Goal: Information Seeking & Learning: Learn about a topic

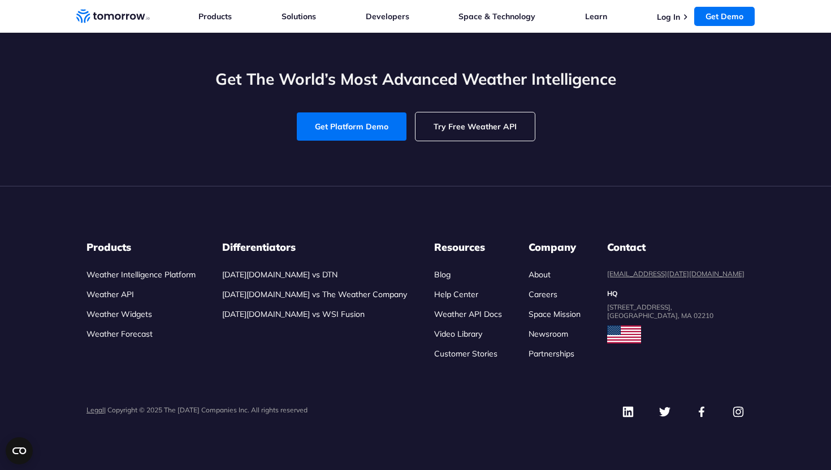
scroll to position [5352, 0]
click at [119, 294] on link "Weather API" at bounding box center [110, 294] width 47 height 10
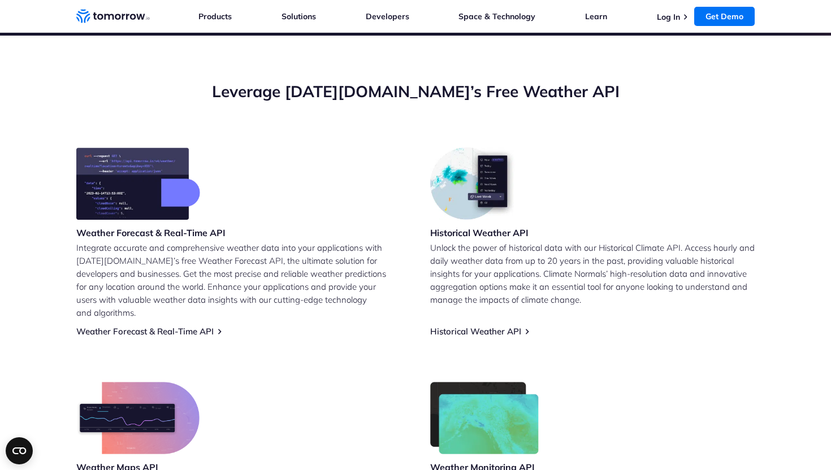
scroll to position [379, 0]
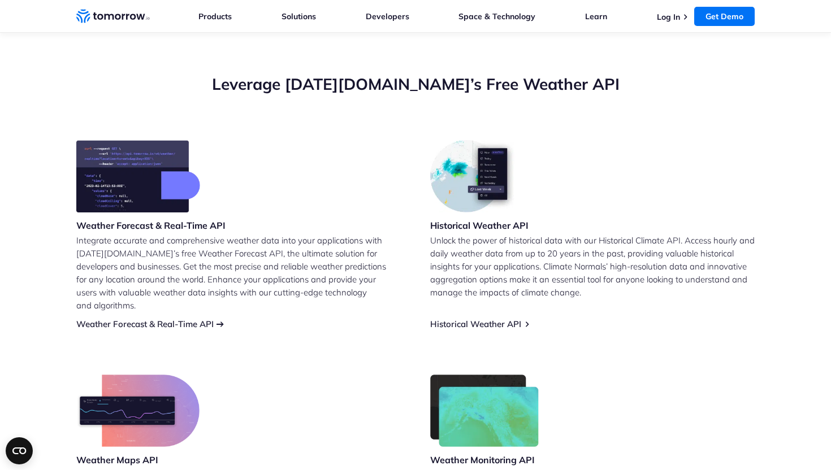
click at [176, 319] on link "Weather Forecast & Real-Time API" at bounding box center [144, 324] width 137 height 11
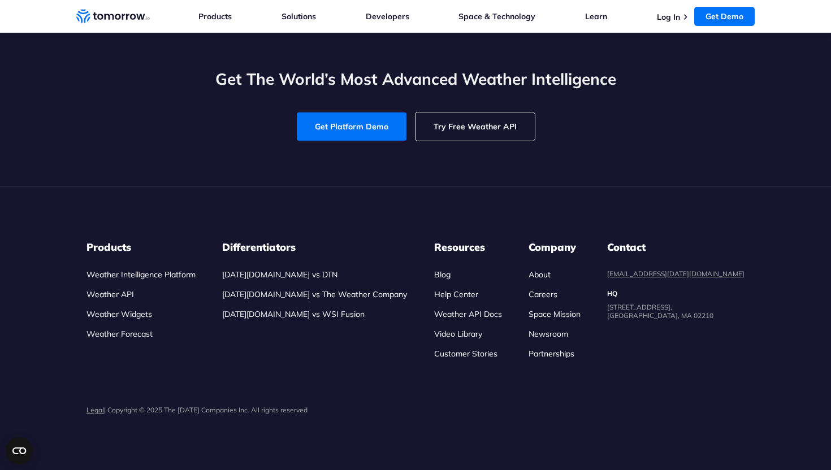
scroll to position [4315, 0]
